Goal: Transaction & Acquisition: Download file/media

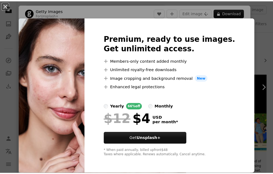
scroll to position [54, 0]
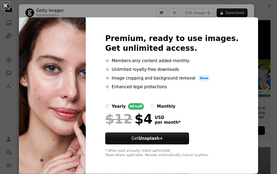
click at [5, 9] on button "An X shape" at bounding box center [5, 5] width 6 height 6
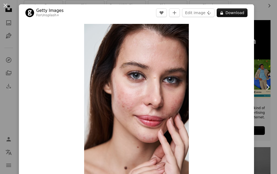
click at [266, 7] on div "An X shape Chevron left Chevron right Getty Images For Unsplash+ A heart A plus…" at bounding box center [138, 87] width 277 height 174
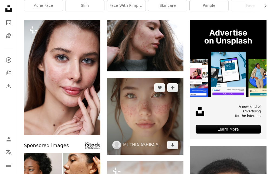
click at [148, 111] on img at bounding box center [145, 116] width 77 height 77
click at [174, 144] on icon "Arrow pointing down" at bounding box center [173, 144] width 4 height 6
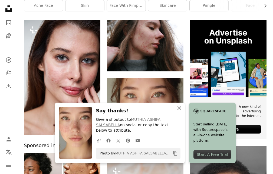
click at [180, 111] on icon "An X shape" at bounding box center [179, 108] width 6 height 6
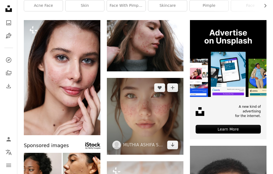
click at [163, 103] on img at bounding box center [145, 116] width 77 height 77
click at [142, 110] on img at bounding box center [145, 116] width 77 height 77
click at [131, 119] on img at bounding box center [145, 116] width 77 height 77
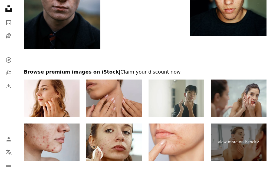
scroll to position [948, 0]
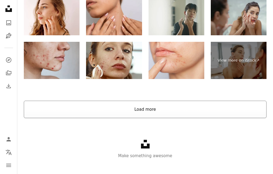
click at [152, 102] on button "Load more" at bounding box center [145, 108] width 243 height 17
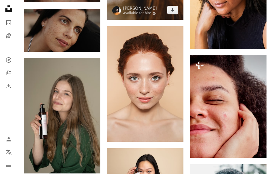
scroll to position [1219, 0]
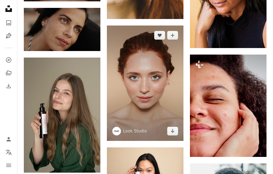
click at [165, 102] on img at bounding box center [145, 82] width 77 height 115
click at [173, 130] on icon "Arrow pointing down" at bounding box center [173, 130] width 4 height 6
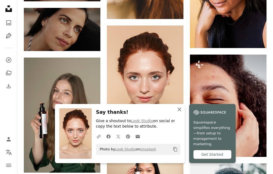
click at [180, 111] on icon "button" at bounding box center [180, 109] width 4 height 4
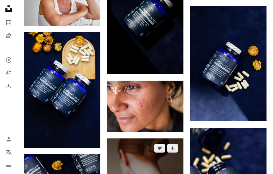
scroll to position [4496, 0]
